Goal: Use online tool/utility

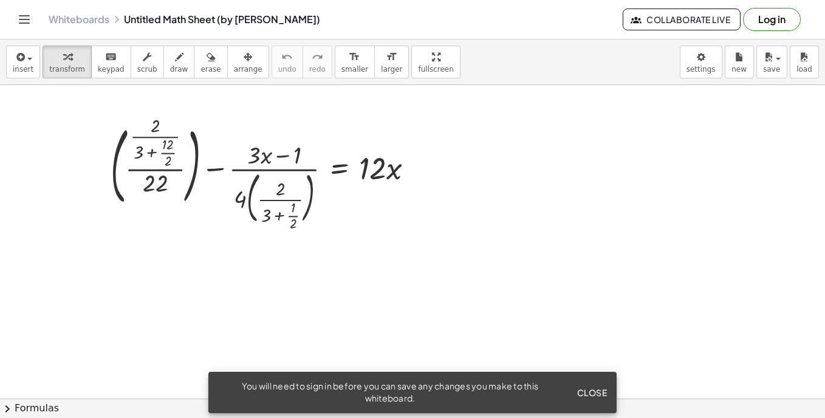
click at [599, 394] on span "Close" at bounding box center [592, 392] width 30 height 11
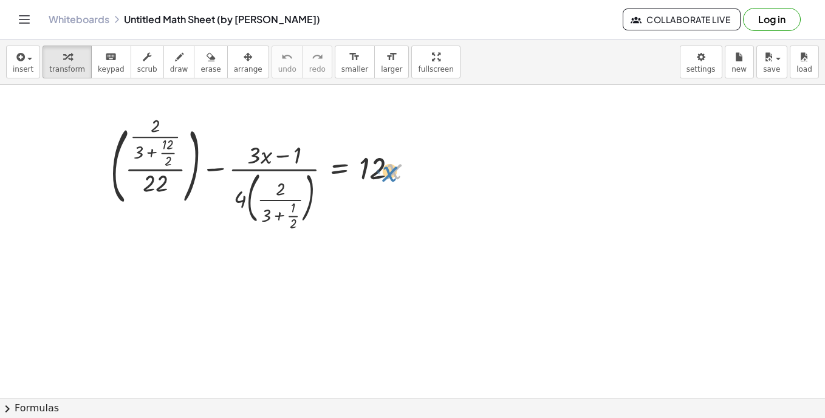
click at [396, 217] on div at bounding box center [267, 174] width 324 height 108
click at [163, 64] on button "draw" at bounding box center [179, 62] width 32 height 33
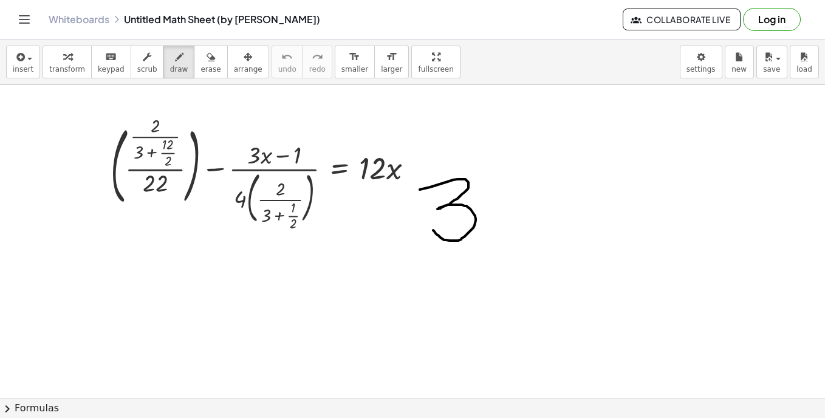
drag, startPoint x: 420, startPoint y: 190, endPoint x: 433, endPoint y: 229, distance: 41.5
drag, startPoint x: 497, startPoint y: 187, endPoint x: 549, endPoint y: 218, distance: 60.2
drag, startPoint x: 524, startPoint y: 210, endPoint x: 524, endPoint y: 250, distance: 39.5
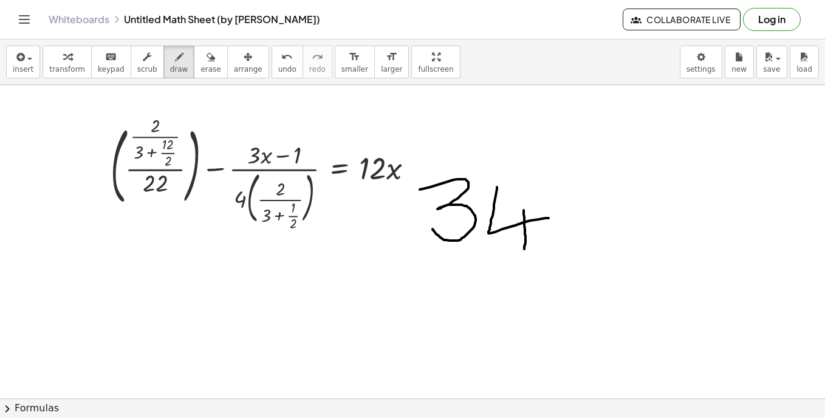
click at [67, 63] on div "button" at bounding box center [67, 56] width 36 height 15
drag, startPoint x: 377, startPoint y: 180, endPoint x: 486, endPoint y: 218, distance: 115.1
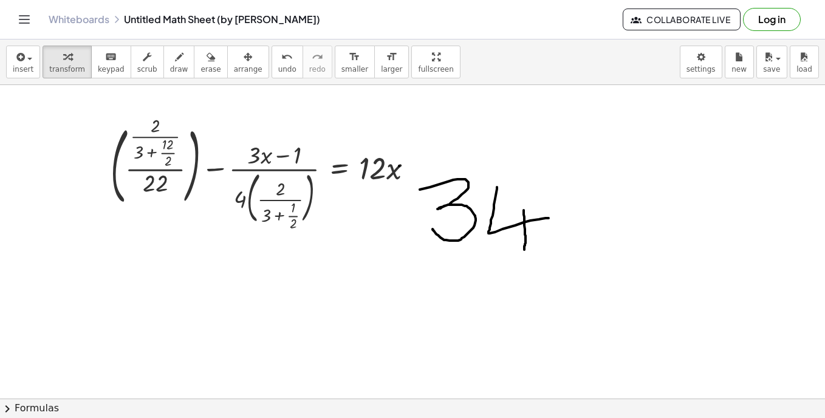
drag, startPoint x: 348, startPoint y: 238, endPoint x: 447, endPoint y: 162, distance: 125.2
drag, startPoint x: 447, startPoint y: 162, endPoint x: 400, endPoint y: 105, distance: 73.8
click at [50, 407] on button "chevron_right Formulas" at bounding box center [412, 408] width 825 height 19
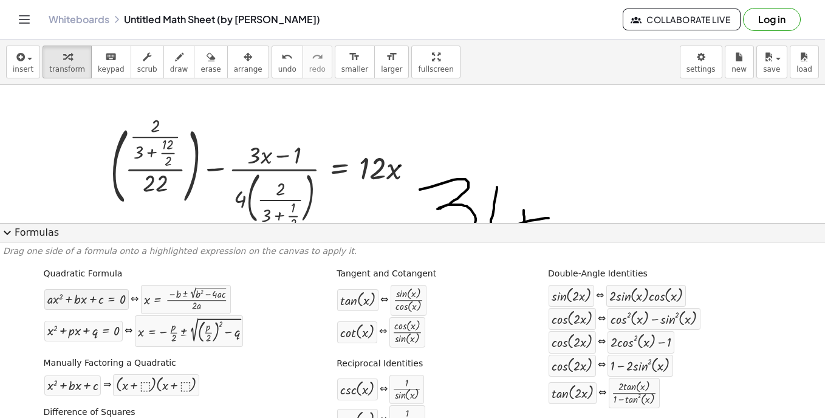
click at [105, 303] on div at bounding box center [86, 299] width 78 height 14
click at [173, 307] on div at bounding box center [186, 299] width 84 height 23
click at [335, 236] on button "expand_more Formulas" at bounding box center [412, 232] width 825 height 19
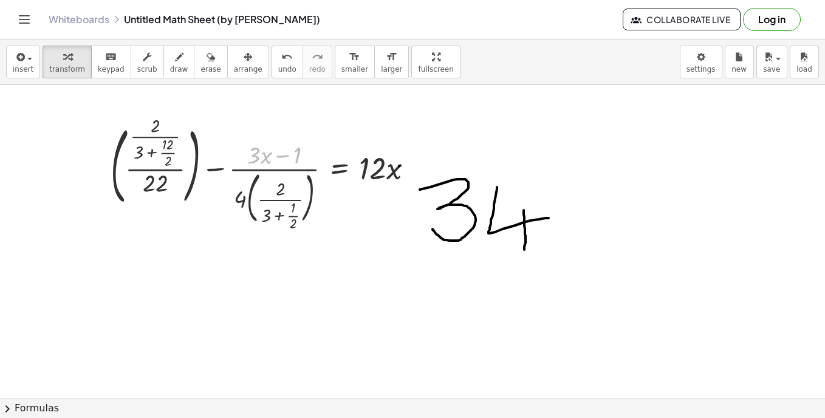
drag, startPoint x: 278, startPoint y: 157, endPoint x: 128, endPoint y: -45, distance: 251.4
click at [128, 0] on html "Graspable Math Activities Get Started Activity Bank Assigned Work Classes White…" at bounding box center [412, 209] width 825 height 418
drag, startPoint x: 146, startPoint y: 140, endPoint x: 146, endPoint y: 58, distance: 82.0
click at [146, 58] on div "insert select one: Math Expression Function Text Youtube Video Graphing Geometr…" at bounding box center [412, 228] width 825 height 379
click at [146, 58] on button "scrub" at bounding box center [147, 62] width 33 height 33
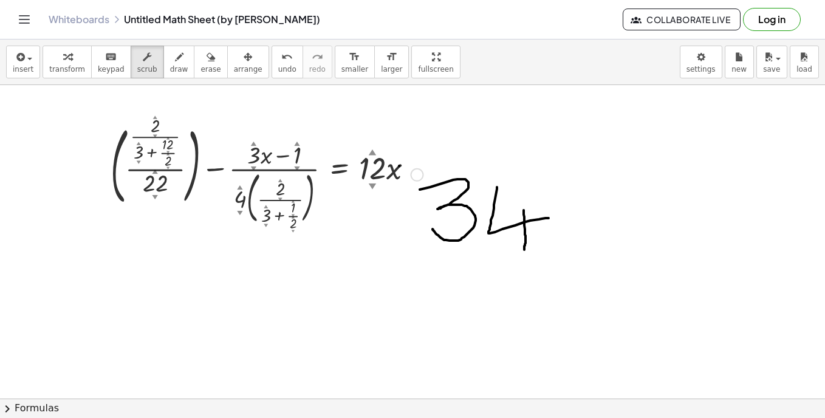
drag, startPoint x: 149, startPoint y: 92, endPoint x: 188, endPoint y: 140, distance: 62.2
drag, startPoint x: 188, startPoint y: 140, endPoint x: 281, endPoint y: 154, distance: 94.0
click at [281, 154] on div at bounding box center [267, 174] width 324 height 108
drag, startPoint x: 281, startPoint y: 154, endPoint x: 207, endPoint y: 7, distance: 164.1
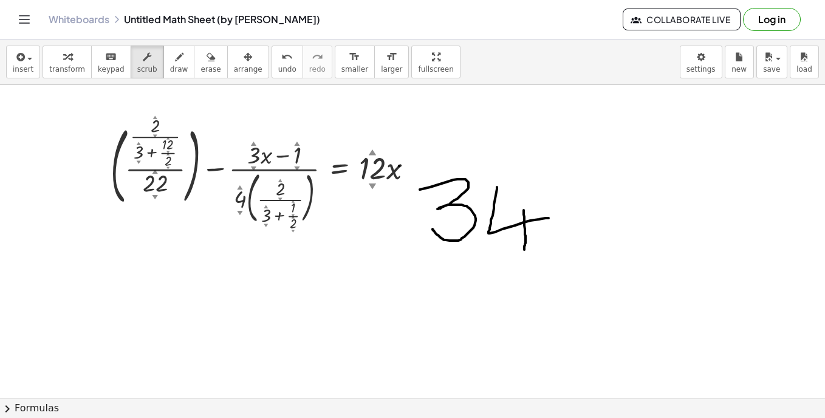
click at [207, 7] on div "Graspable Math Activities Get Started Activity Bank Assigned Work Classes White…" at bounding box center [412, 209] width 825 height 418
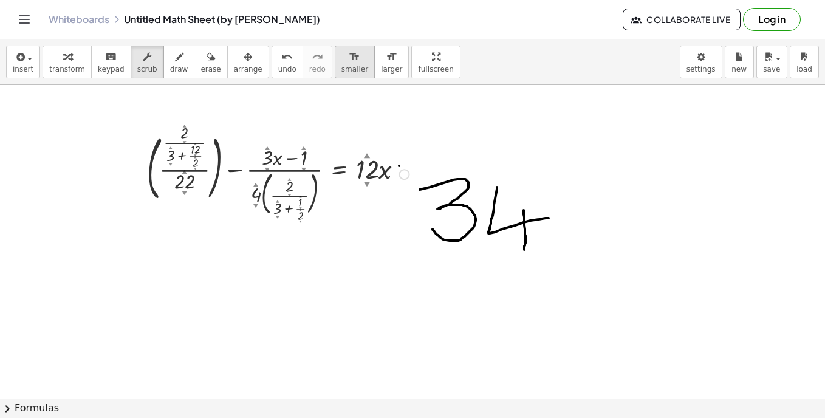
click at [335, 49] on button "format_size smaller" at bounding box center [355, 62] width 40 height 33
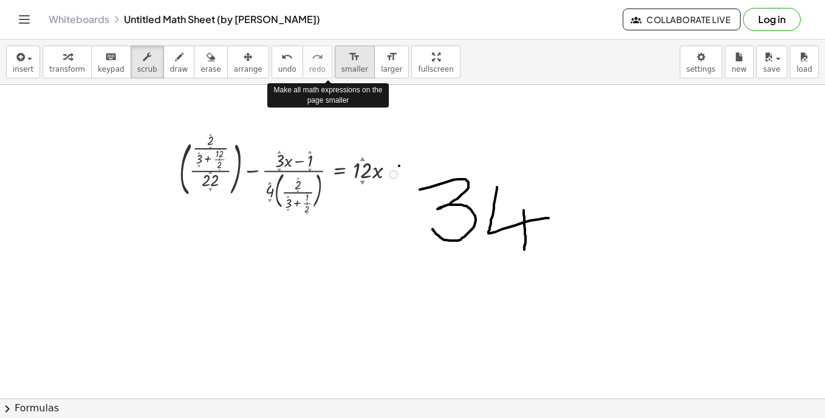
click at [335, 49] on button "format_size smaller" at bounding box center [355, 62] width 40 height 33
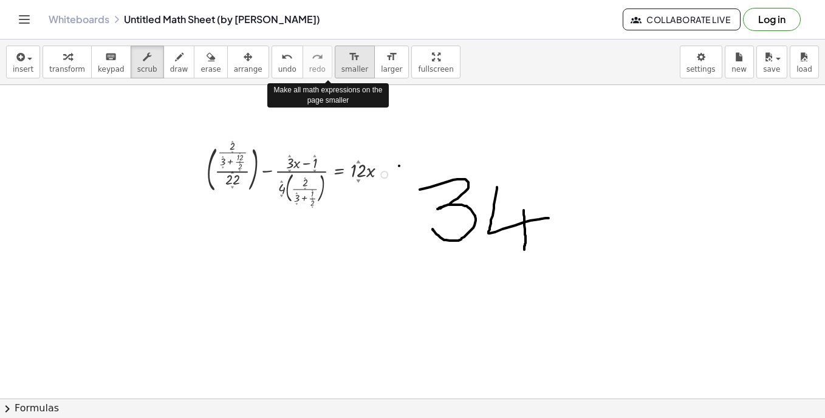
click at [335, 49] on button "format_size smaller" at bounding box center [355, 62] width 40 height 33
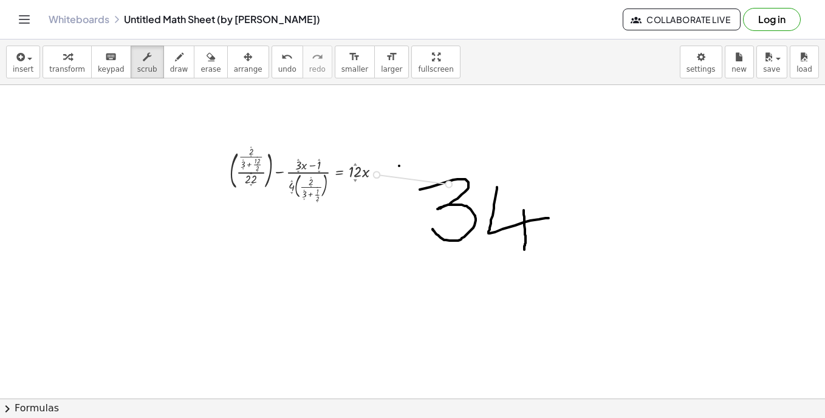
drag, startPoint x: 377, startPoint y: 177, endPoint x: 447, endPoint y: 193, distance: 71.5
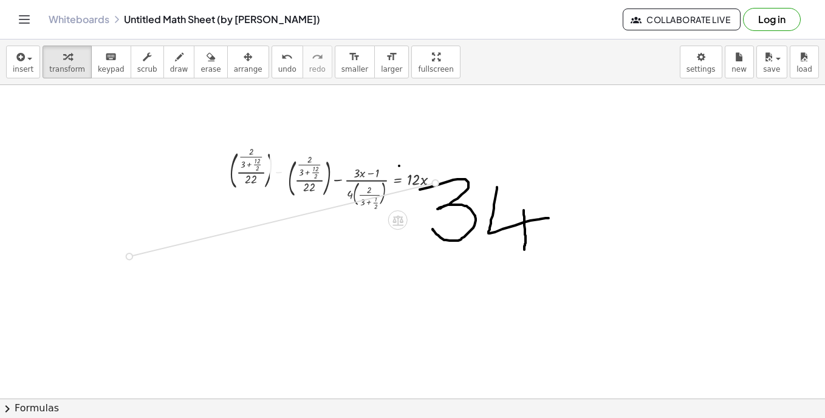
drag, startPoint x: 436, startPoint y: 181, endPoint x: 136, endPoint y: 252, distance: 307.9
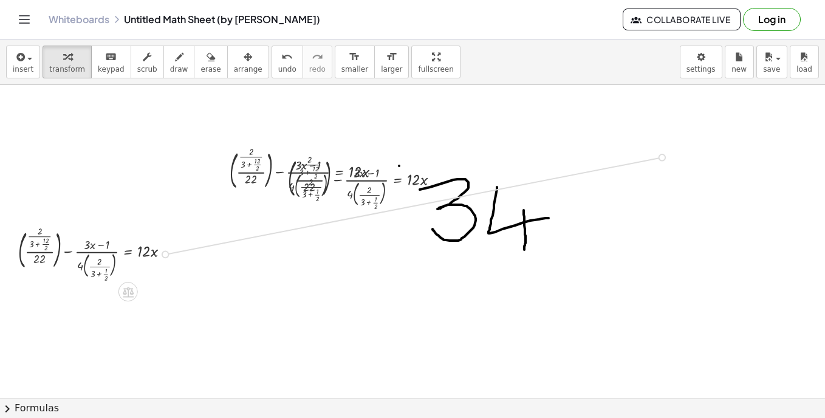
drag, startPoint x: 167, startPoint y: 257, endPoint x: 671, endPoint y: 154, distance: 514.8
drag, startPoint x: 674, startPoint y: 146, endPoint x: 331, endPoint y: 326, distance: 387.6
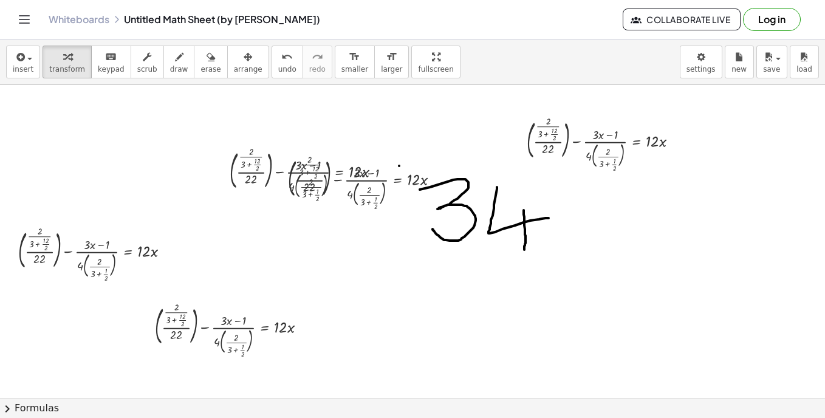
drag, startPoint x: 634, startPoint y: 190, endPoint x: 509, endPoint y: 307, distance: 172.4
drag, startPoint x: 509, startPoint y: 307, endPoint x: 664, endPoint y: 142, distance: 226.6
click at [664, 142] on div at bounding box center [607, 143] width 173 height 55
drag, startPoint x: 675, startPoint y: 145, endPoint x: 543, endPoint y: 312, distance: 213.7
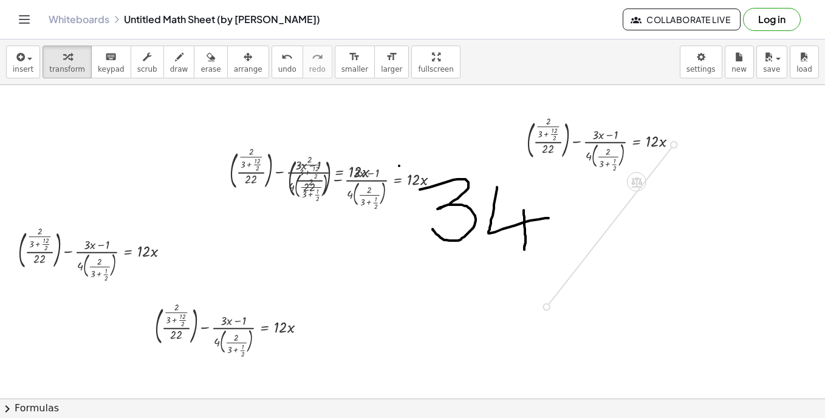
drag, startPoint x: 301, startPoint y: 331, endPoint x: 520, endPoint y: 312, distance: 219.6
drag, startPoint x: 304, startPoint y: 328, endPoint x: 651, endPoint y: 232, distance: 360.6
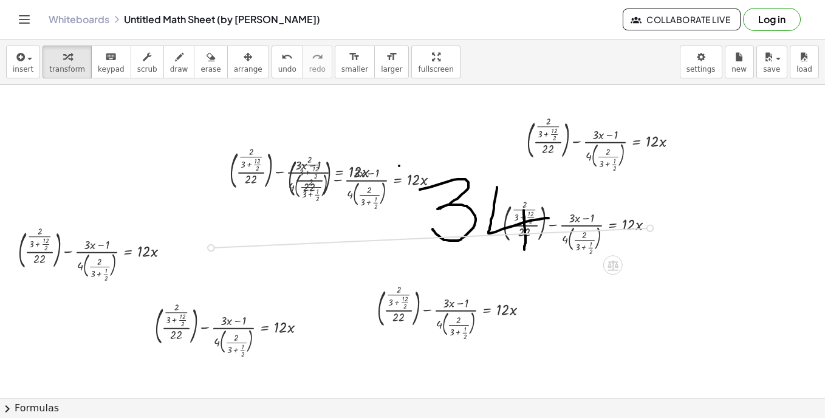
drag, startPoint x: 651, startPoint y: 227, endPoint x: 220, endPoint y: 245, distance: 431.2
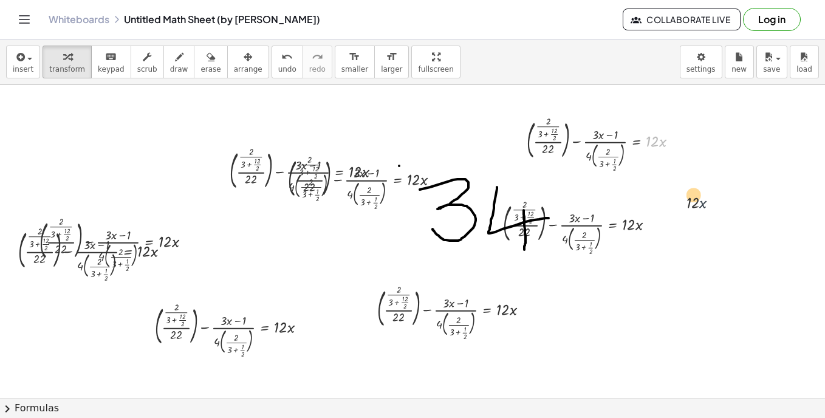
drag, startPoint x: 671, startPoint y: 148, endPoint x: 722, endPoint y: 281, distance: 143.1
click at [590, 146] on div at bounding box center [607, 143] width 173 height 55
drag, startPoint x: 593, startPoint y: 149, endPoint x: 514, endPoint y: 134, distance: 80.3
click at [514, 134] on div "· ( · 2 · ( + 3 + · 1 · 2 ) ) + ( · · 2 · ( + 3 + · 12 · 2 ) · 22 ) − · ( + · 3…" at bounding box center [596, 143] width 174 height 61
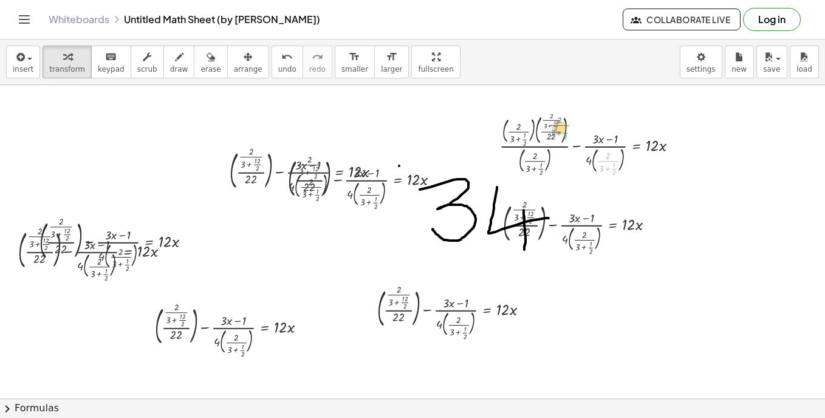
drag, startPoint x: 603, startPoint y: 160, endPoint x: 536, endPoint y: 125, distance: 76.1
click at [536, 125] on div at bounding box center [594, 143] width 200 height 64
drag, startPoint x: 536, startPoint y: 125, endPoint x: 603, endPoint y: 162, distance: 77.0
click at [603, 162] on div at bounding box center [594, 143] width 200 height 64
click at [264, 171] on div at bounding box center [310, 173] width 173 height 55
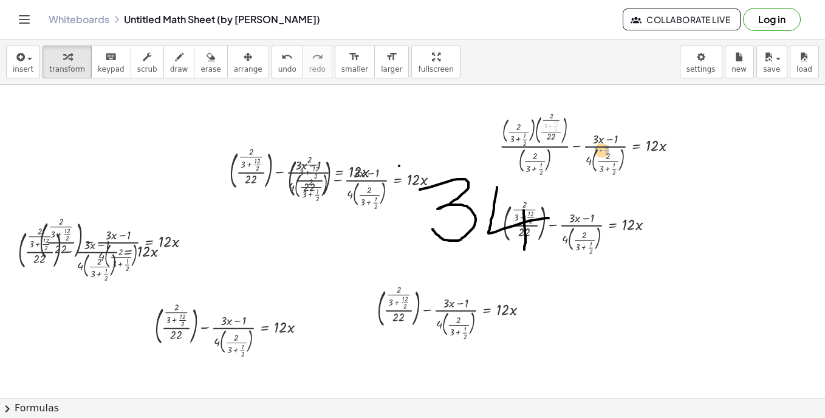
drag, startPoint x: 547, startPoint y: 123, endPoint x: 597, endPoint y: 146, distance: 54.6
click at [597, 146] on div at bounding box center [594, 143] width 200 height 64
drag, startPoint x: 312, startPoint y: 166, endPoint x: 128, endPoint y: 159, distance: 184.2
drag, startPoint x: 246, startPoint y: 157, endPoint x: 145, endPoint y: 132, distance: 103.8
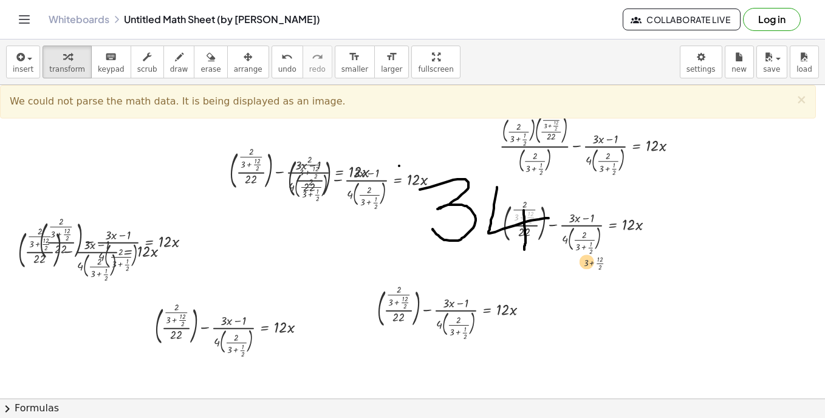
drag, startPoint x: 510, startPoint y: 206, endPoint x: 395, endPoint y: 171, distance: 120.5
